Goal: Task Accomplishment & Management: Manage account settings

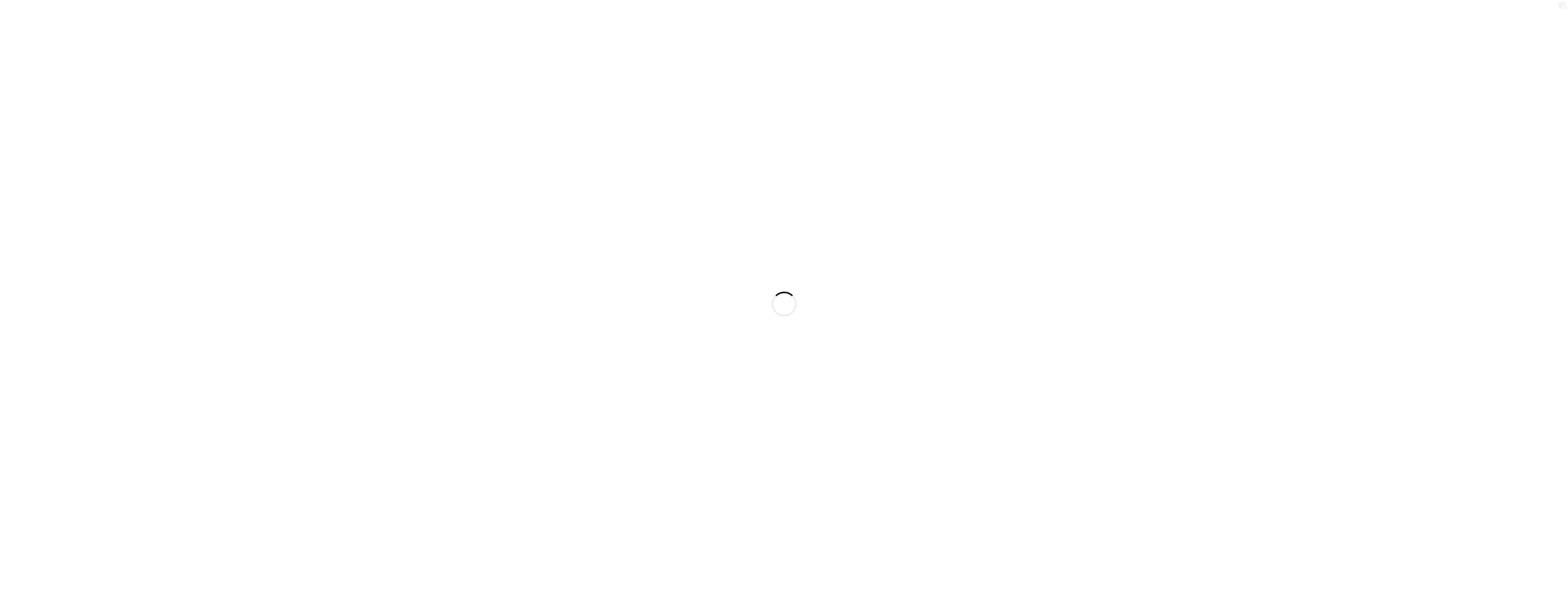
drag, startPoint x: 485, startPoint y: 245, endPoint x: 551, endPoint y: 165, distance: 103.7
click at [551, 165] on div at bounding box center [784, 304] width 1568 height 608
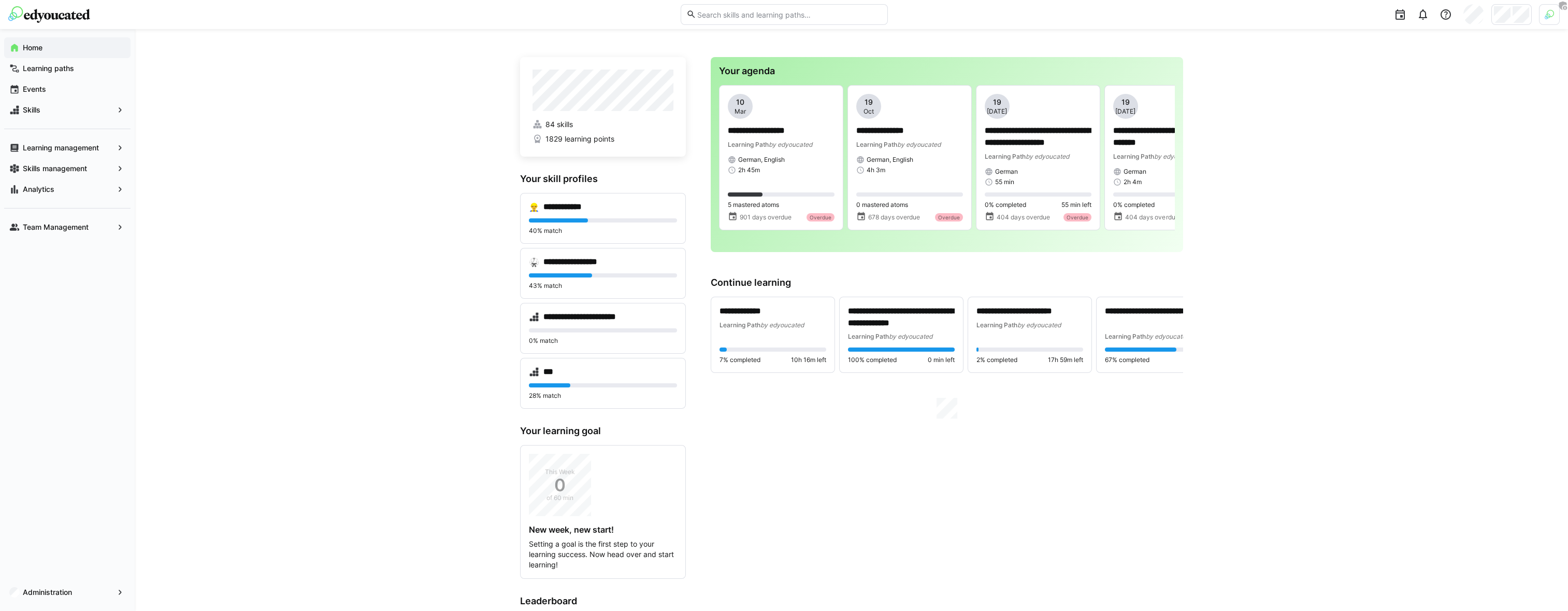
click at [1509, 26] on div at bounding box center [1228, 15] width 665 height 29
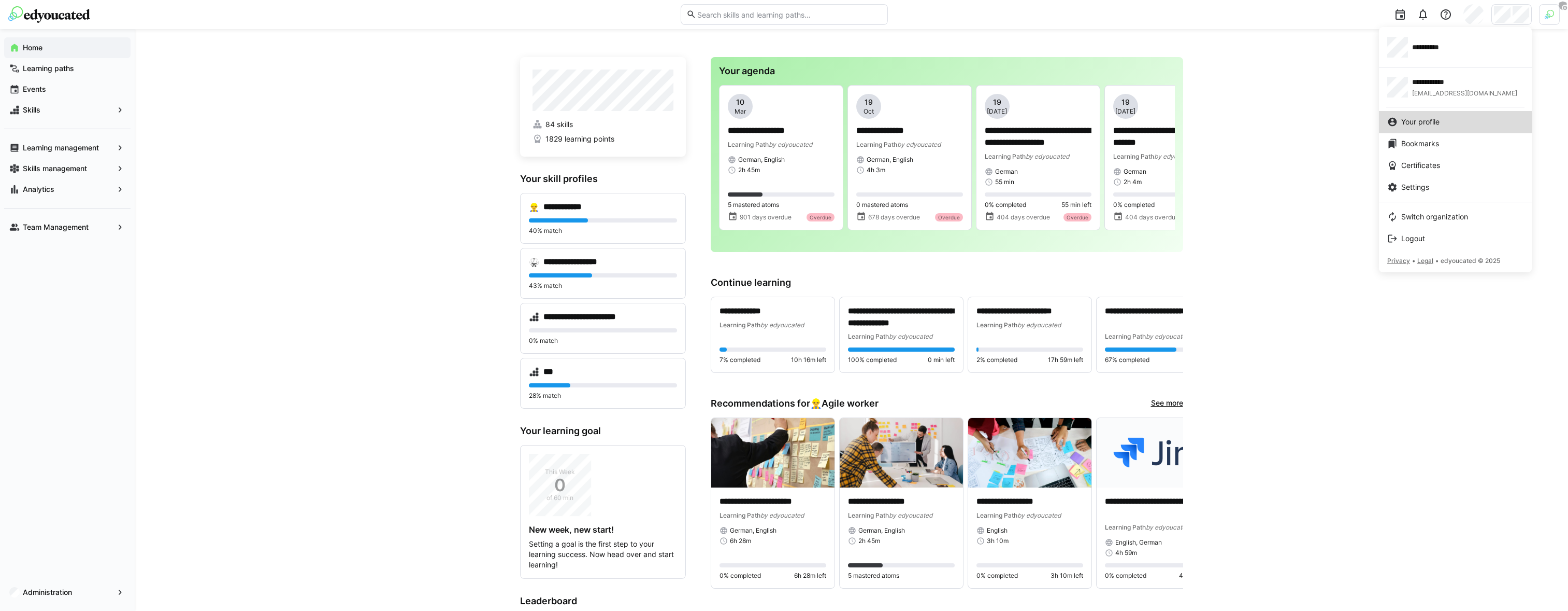
click at [1427, 124] on span "Your profile" at bounding box center [1420, 122] width 38 height 11
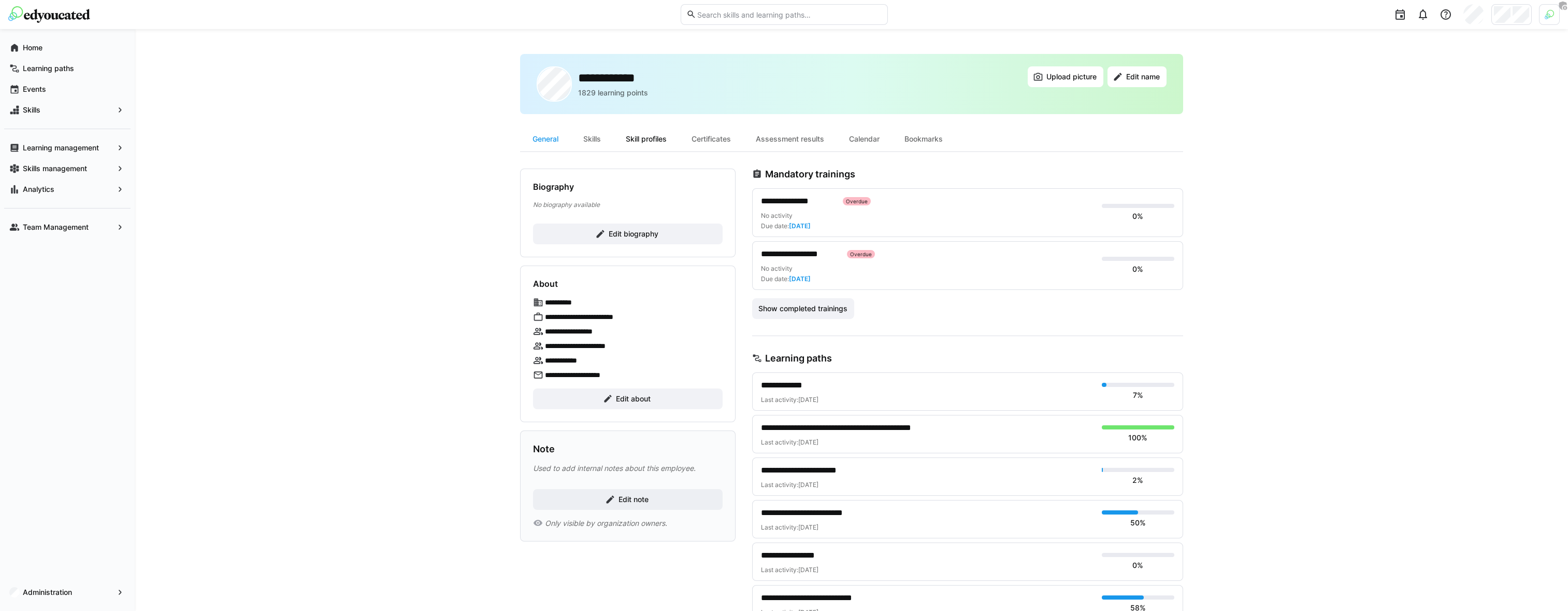
click at [666, 143] on div "Skill profiles" at bounding box center [647, 139] width 66 height 25
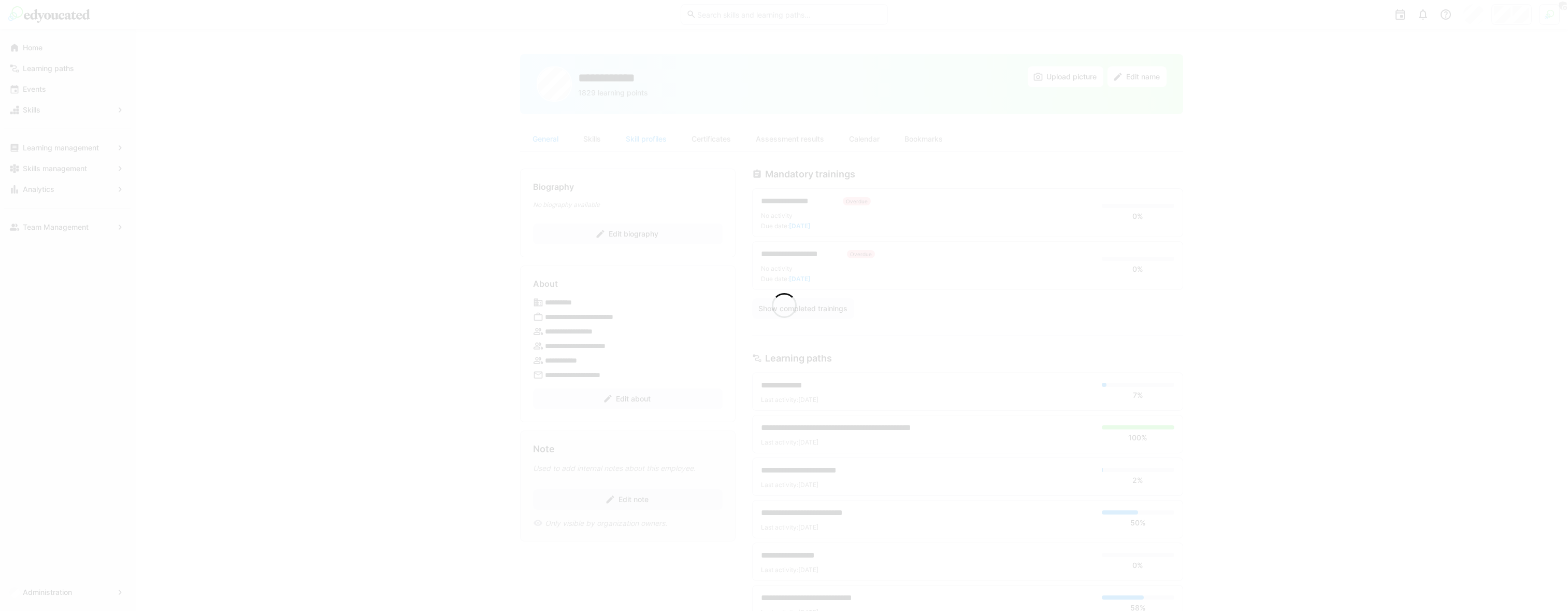
click at [714, 136] on div at bounding box center [784, 305] width 1568 height 611
click at [705, 140] on div at bounding box center [784, 305] width 1568 height 611
click at [709, 139] on div at bounding box center [784, 305] width 1568 height 611
click at [712, 137] on div at bounding box center [784, 305] width 1568 height 611
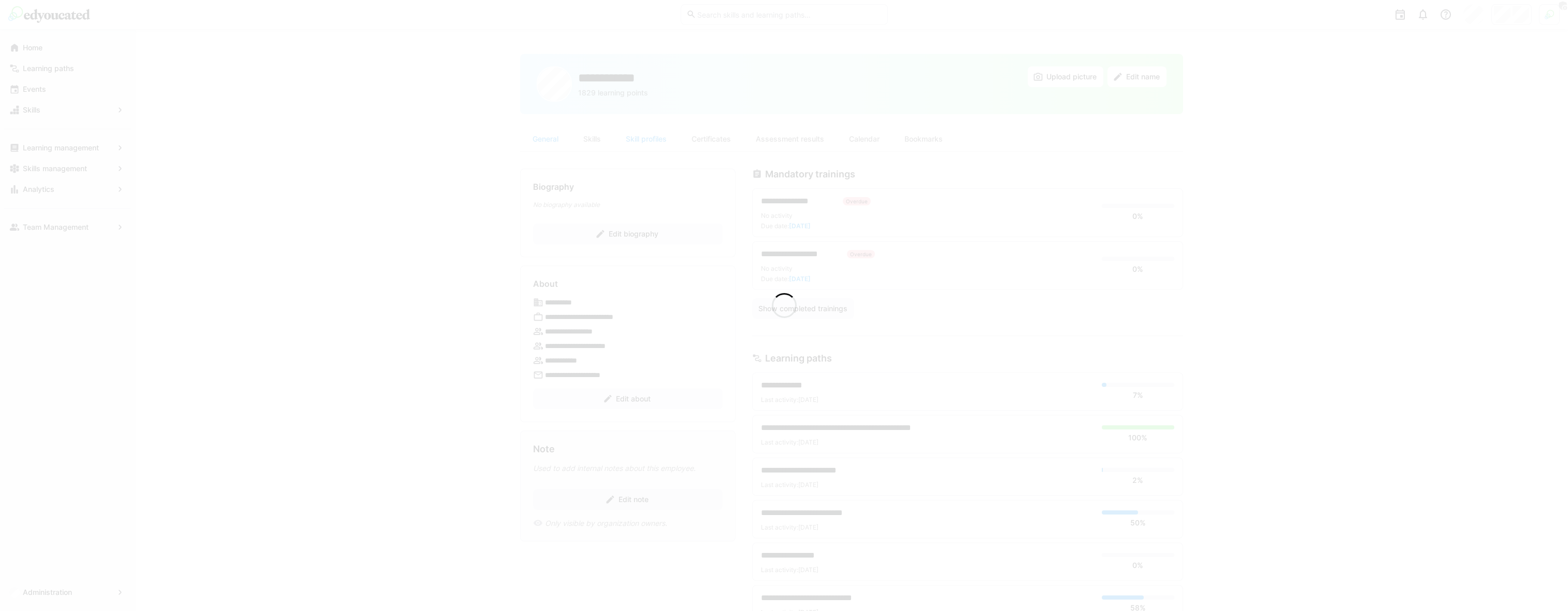
click at [713, 137] on div at bounding box center [784, 305] width 1568 height 611
click at [713, 136] on div "Certificates" at bounding box center [712, 139] width 64 height 25
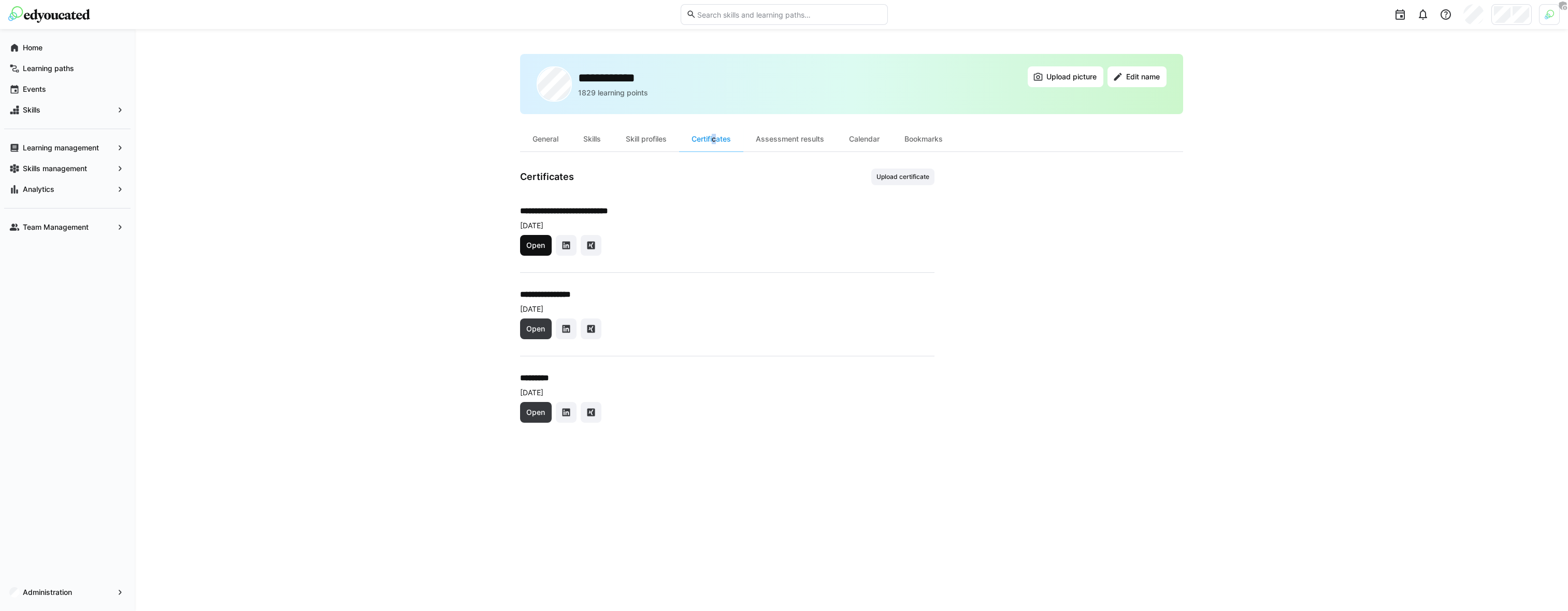
click at [535, 243] on span "Open" at bounding box center [535, 245] width 21 height 11
click at [897, 178] on span "Upload certificate" at bounding box center [903, 176] width 55 height 8
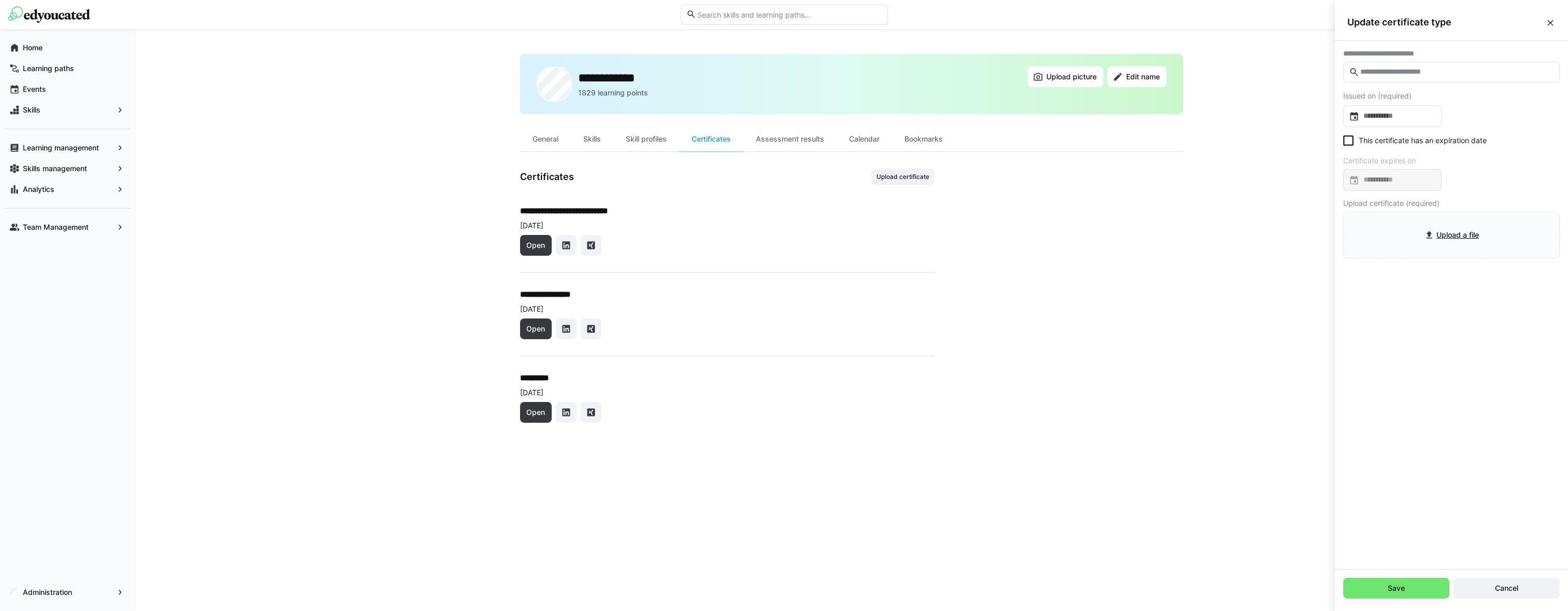
click at [1377, 77] on eds-input at bounding box center [1452, 71] width 217 height 21
type input "*"
click at [1553, 18] on eds-icon at bounding box center [1551, 23] width 11 height 11
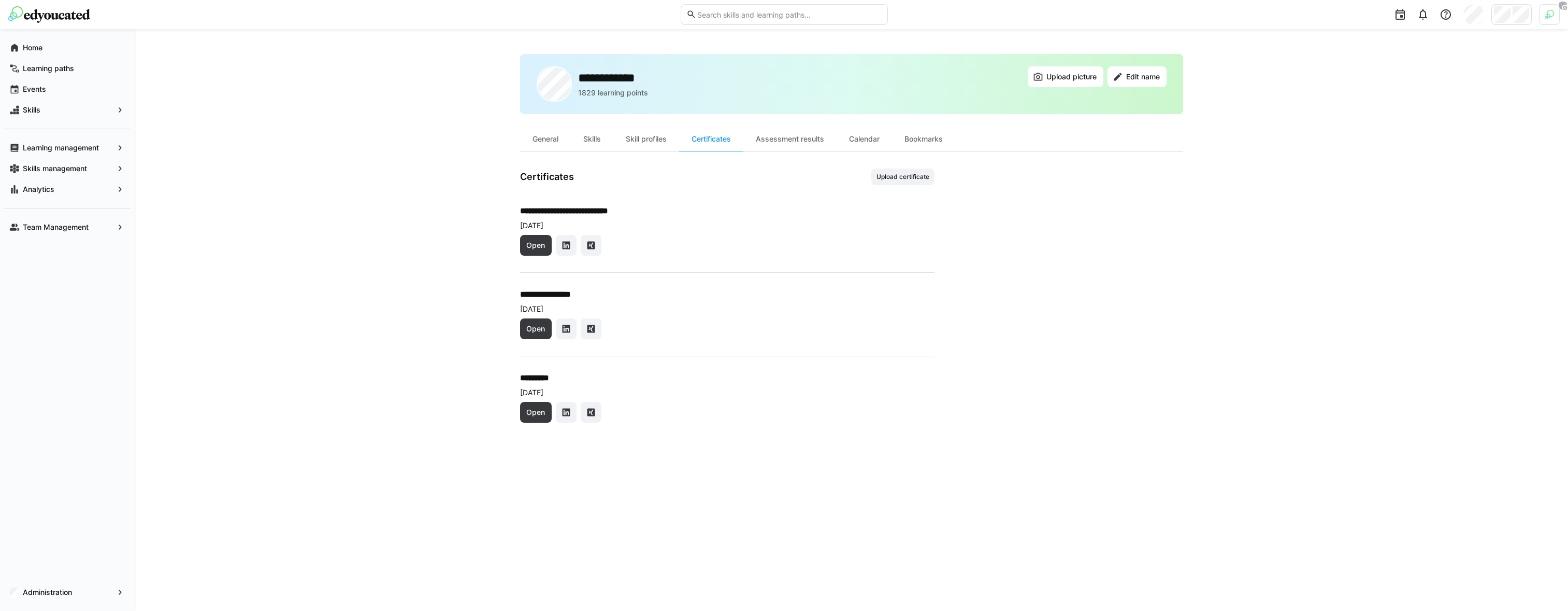
click at [1183, 267] on div "**********" at bounding box center [851, 320] width 1433 height 582
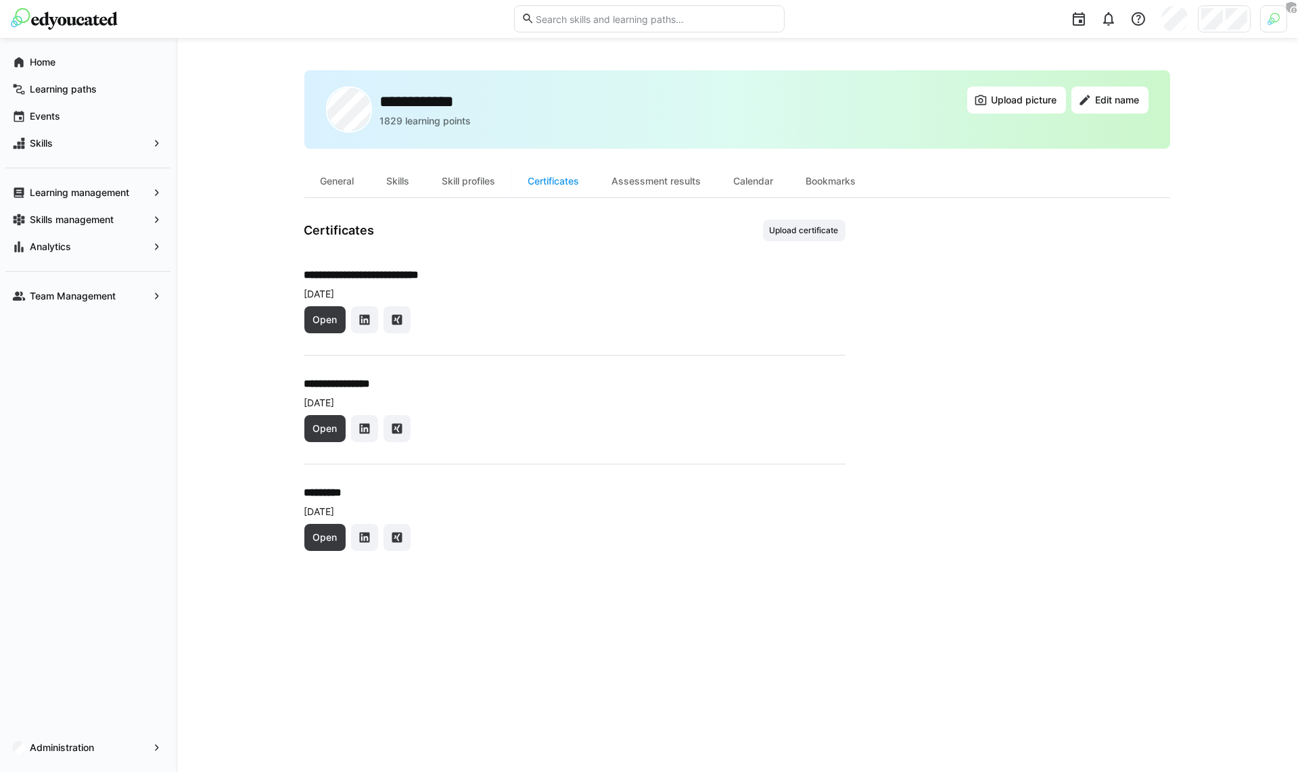
click at [1223, 26] on div at bounding box center [1224, 18] width 53 height 27
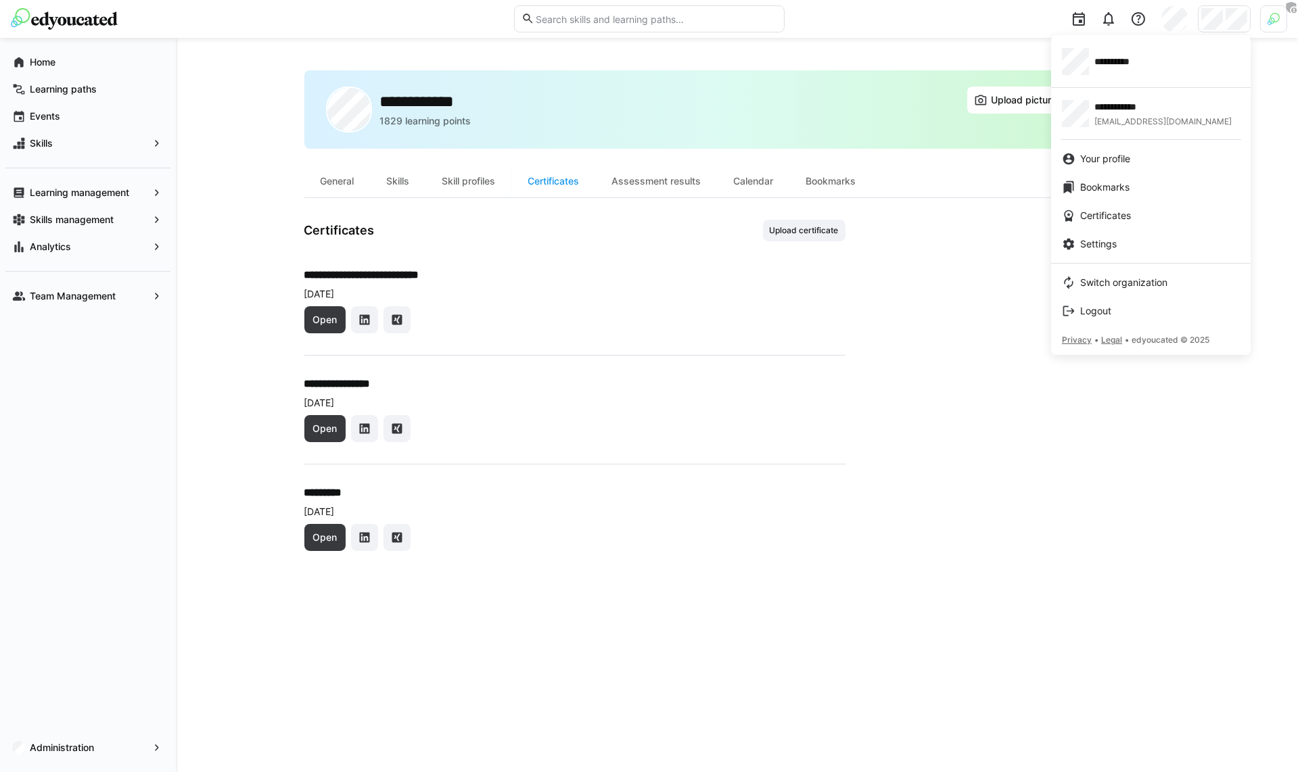
drag, startPoint x: 143, startPoint y: 373, endPoint x: 147, endPoint y: 427, distance: 54.3
click at [143, 373] on div at bounding box center [649, 386] width 1298 height 772
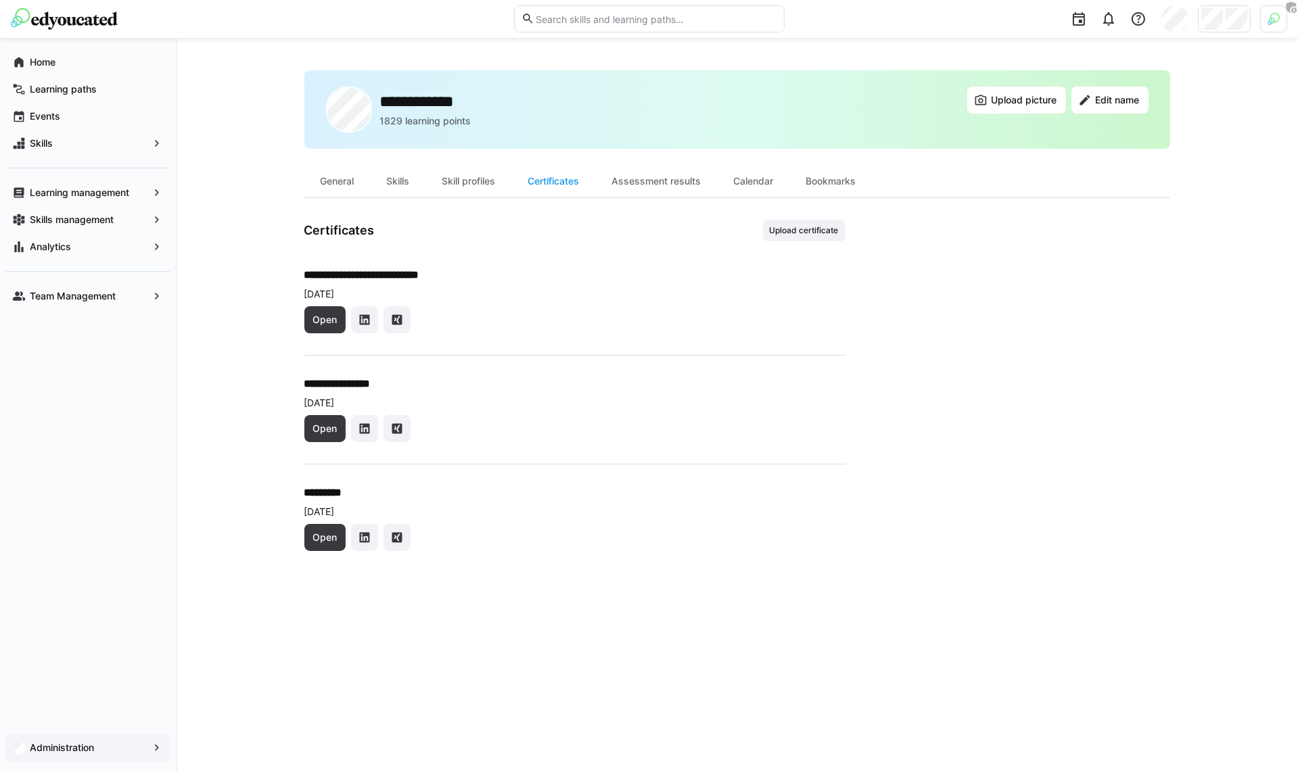
click at [84, 740] on div "Administration" at bounding box center [87, 748] width 165 height 27
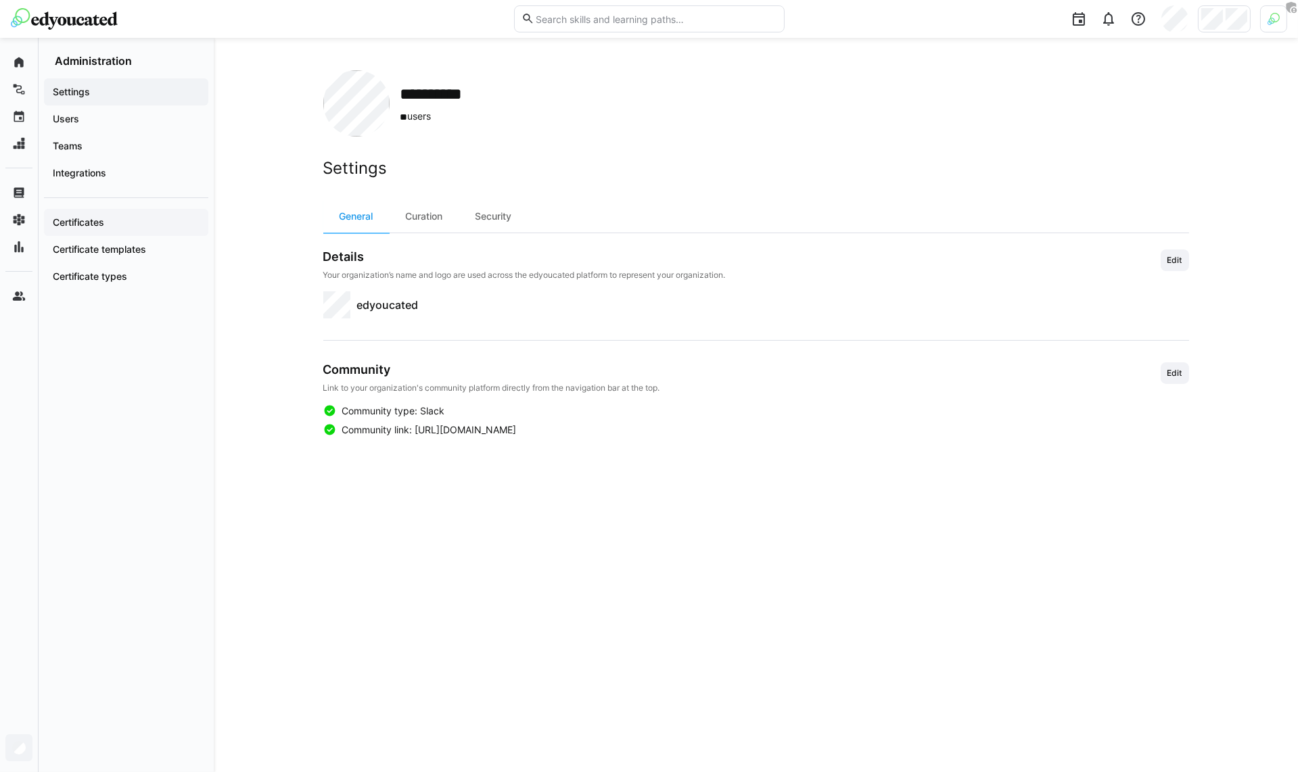
click at [114, 213] on div "Certificates" at bounding box center [126, 222] width 164 height 27
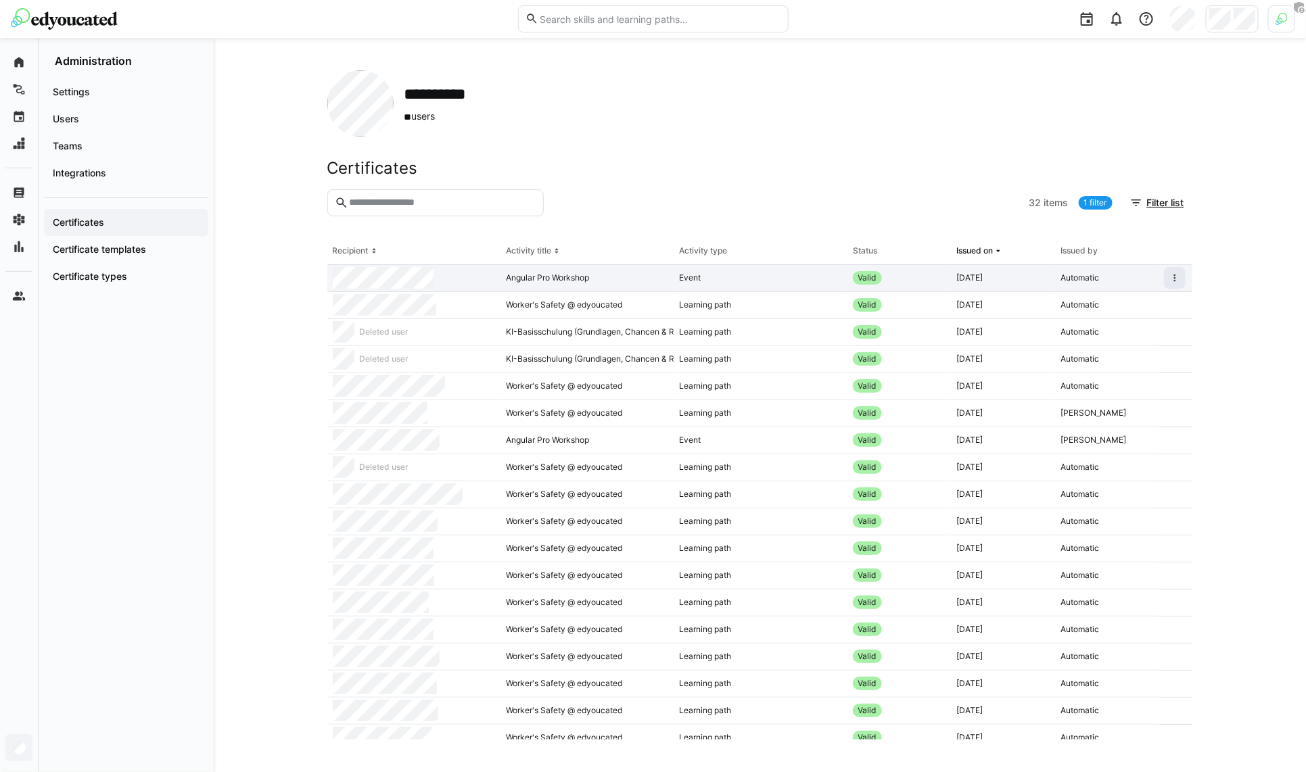
click at [436, 270] on div at bounding box center [413, 278] width 173 height 27
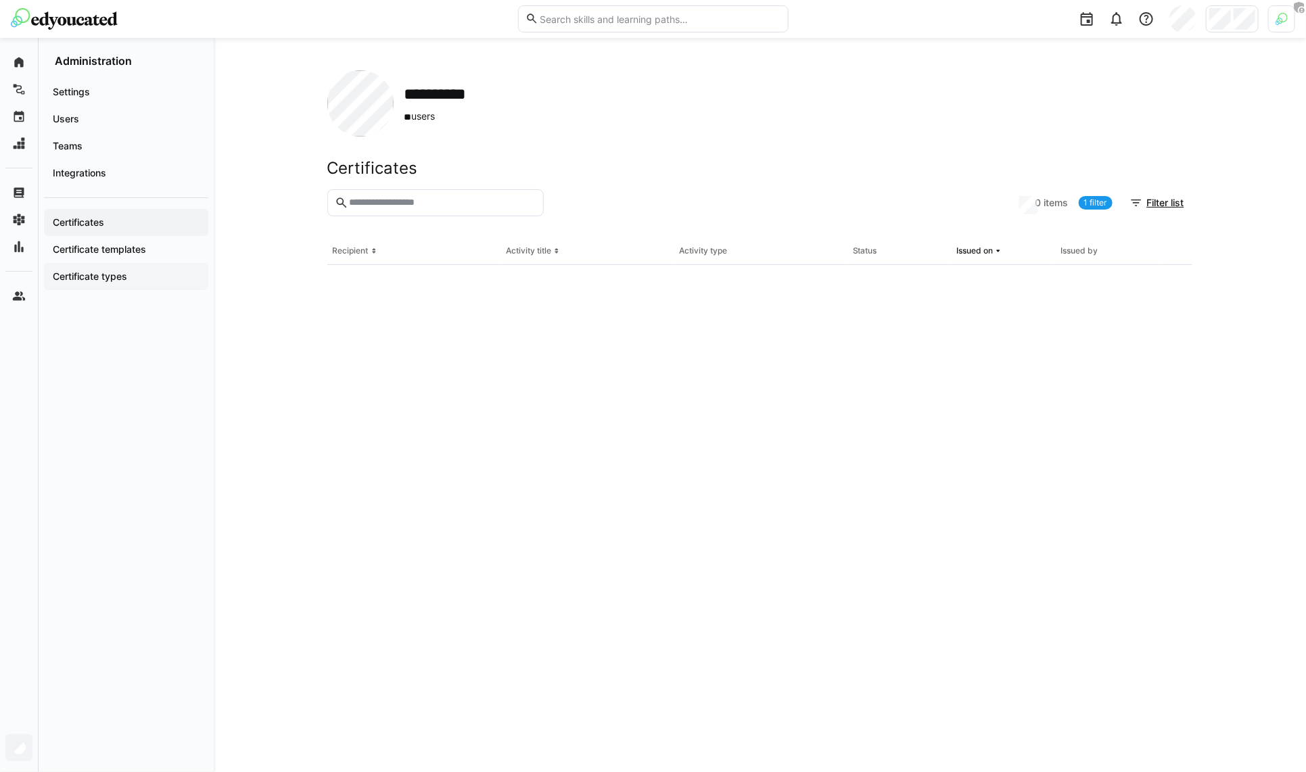
click at [0, 0] on app-navigation-label "Certificate types" at bounding box center [0, 0] width 0 height 0
